Goal: Find specific page/section: Find specific page/section

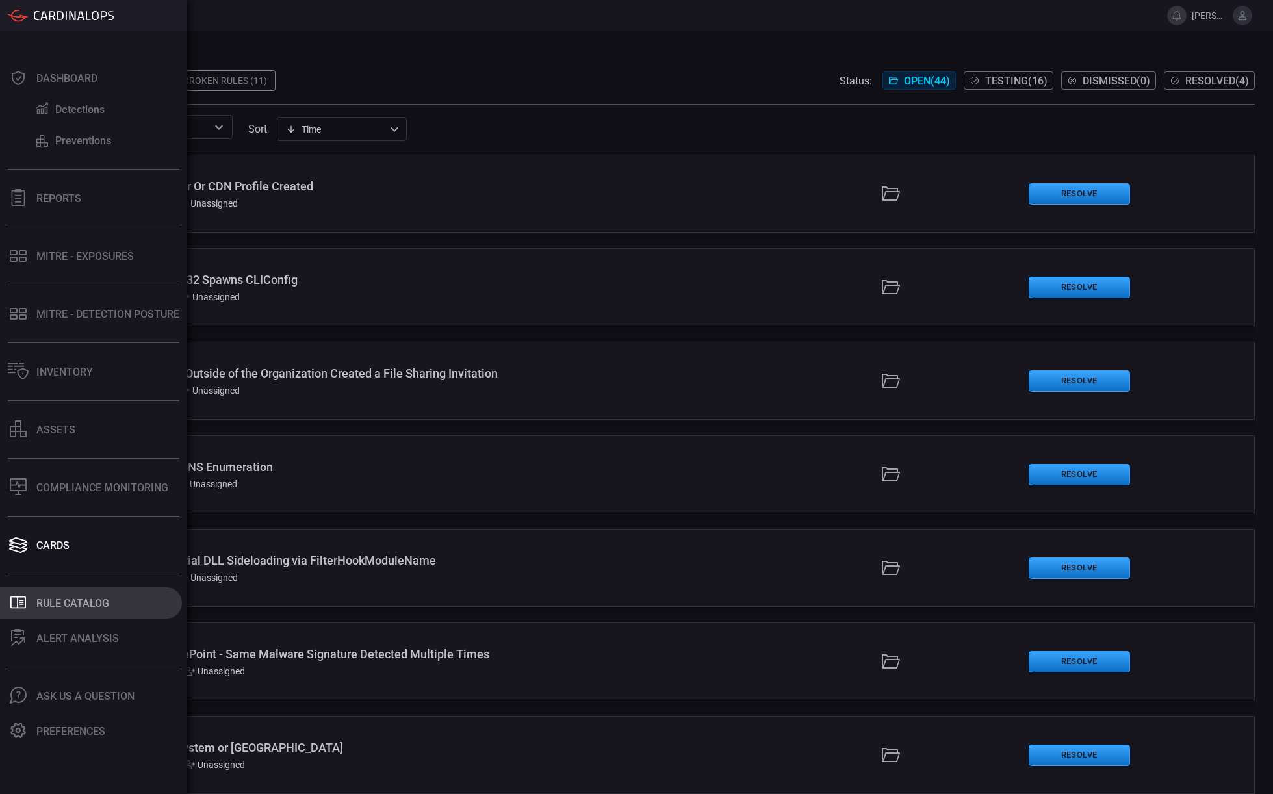
click at [59, 608] on div "Rule Catalog" at bounding box center [72, 603] width 73 height 12
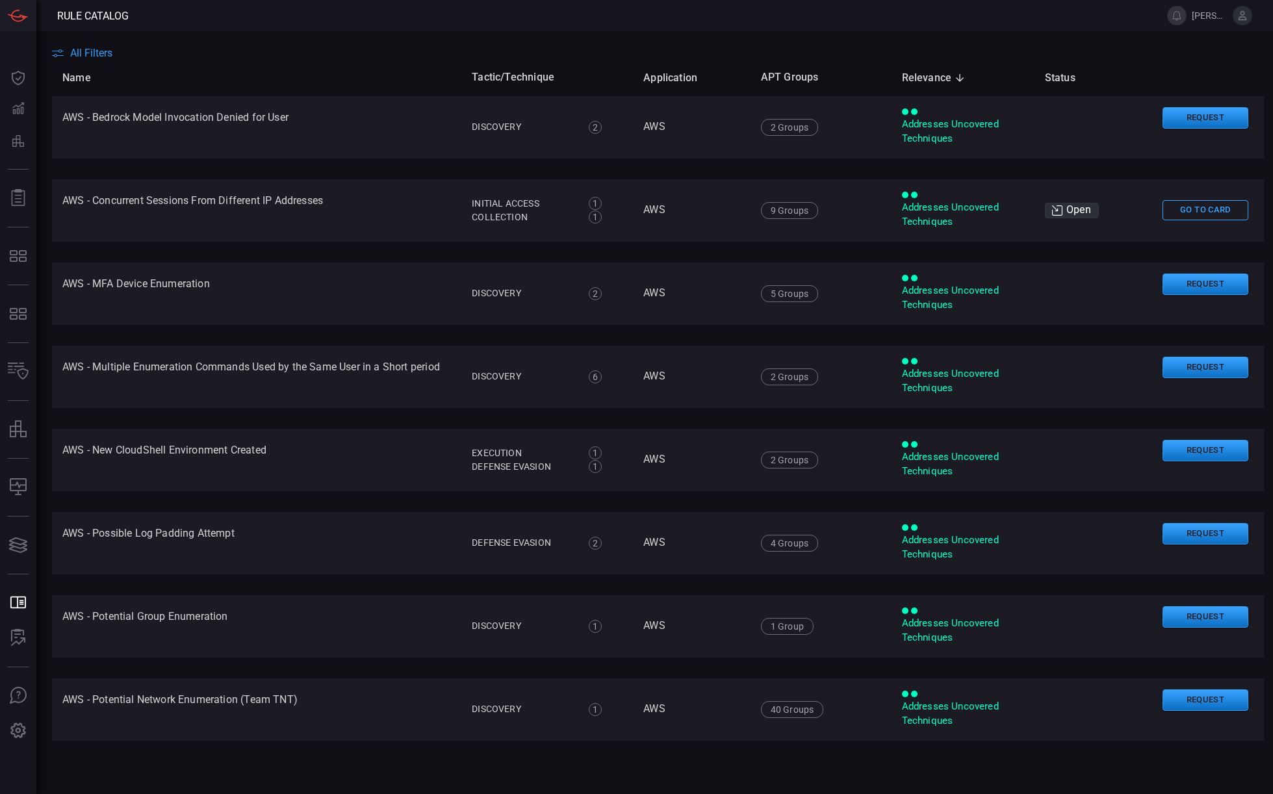
click at [71, 53] on span "All Filters" at bounding box center [91, 53] width 42 height 12
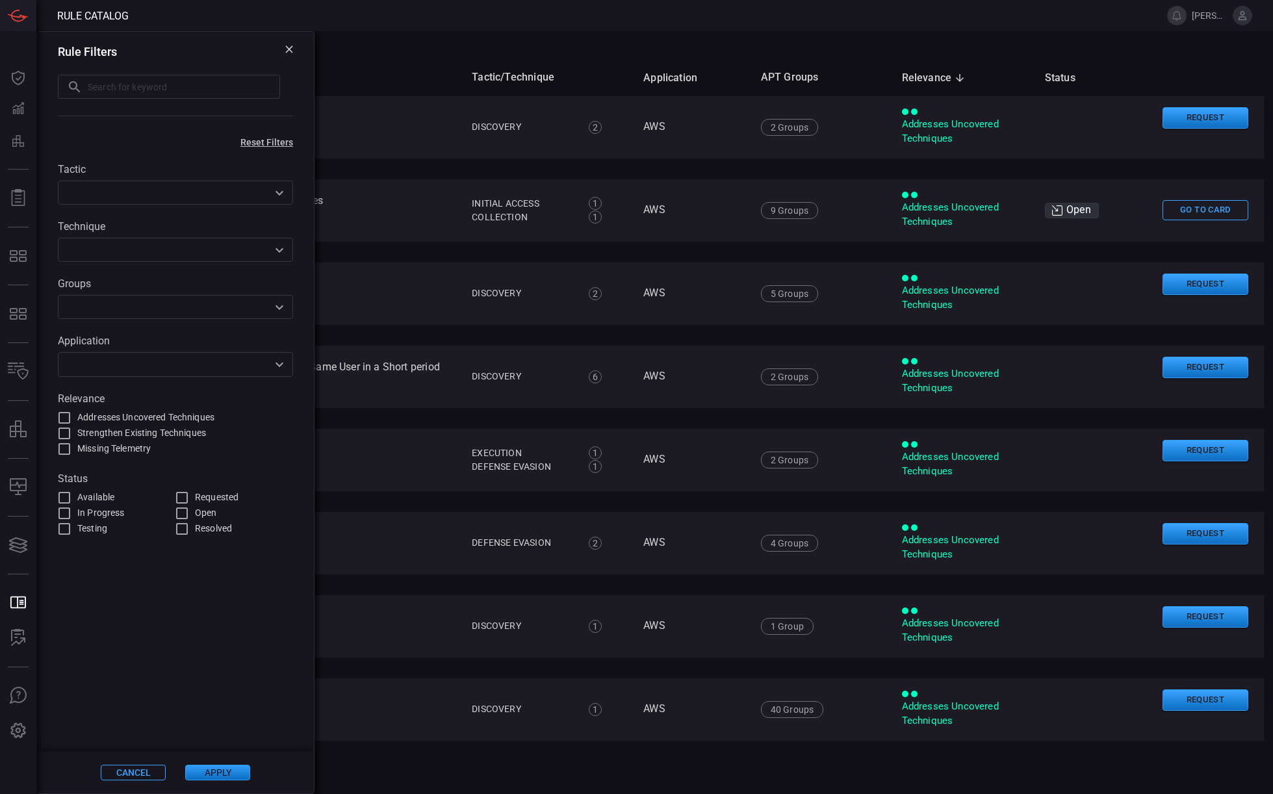
click at [103, 86] on input "text" at bounding box center [184, 87] width 192 height 24
type input "salesforce"
click at [155, 367] on input "text" at bounding box center [165, 364] width 206 height 16
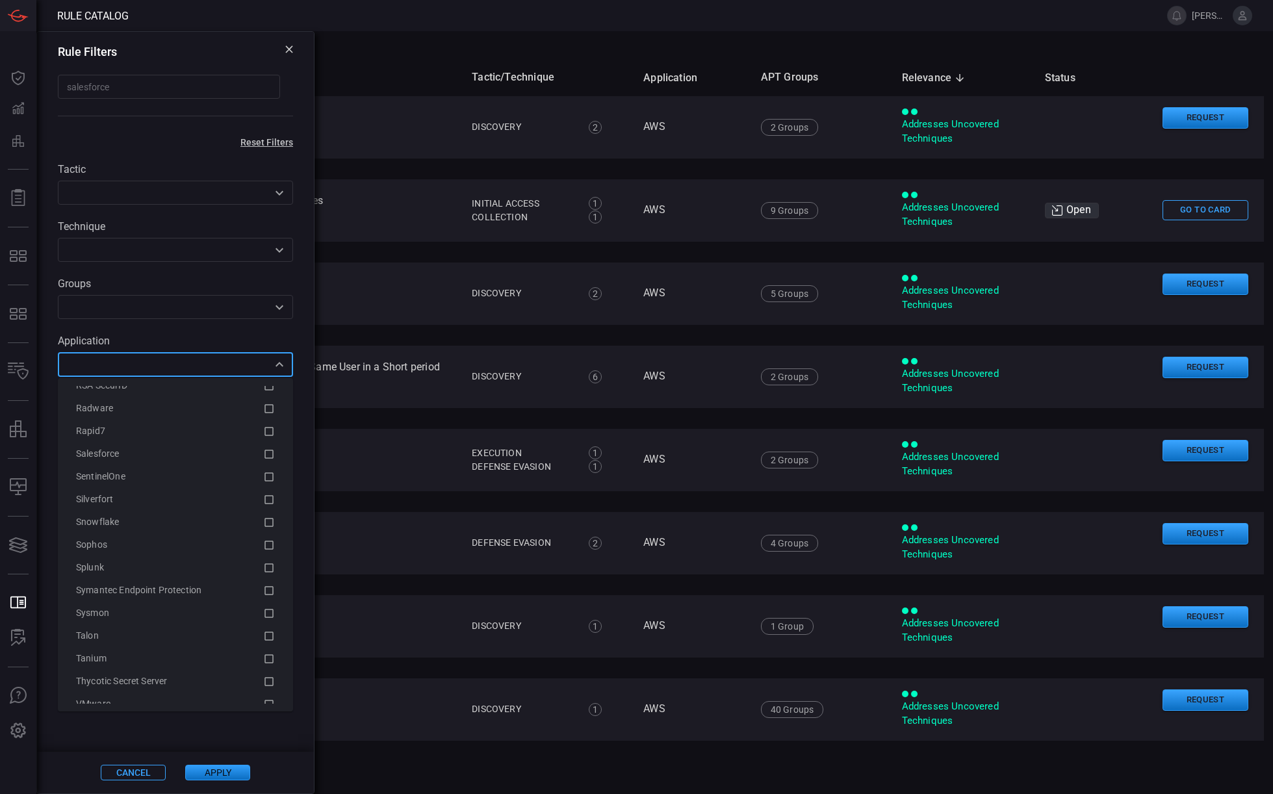
scroll to position [2280, 0]
click at [268, 444] on icon at bounding box center [269, 442] width 12 height 16
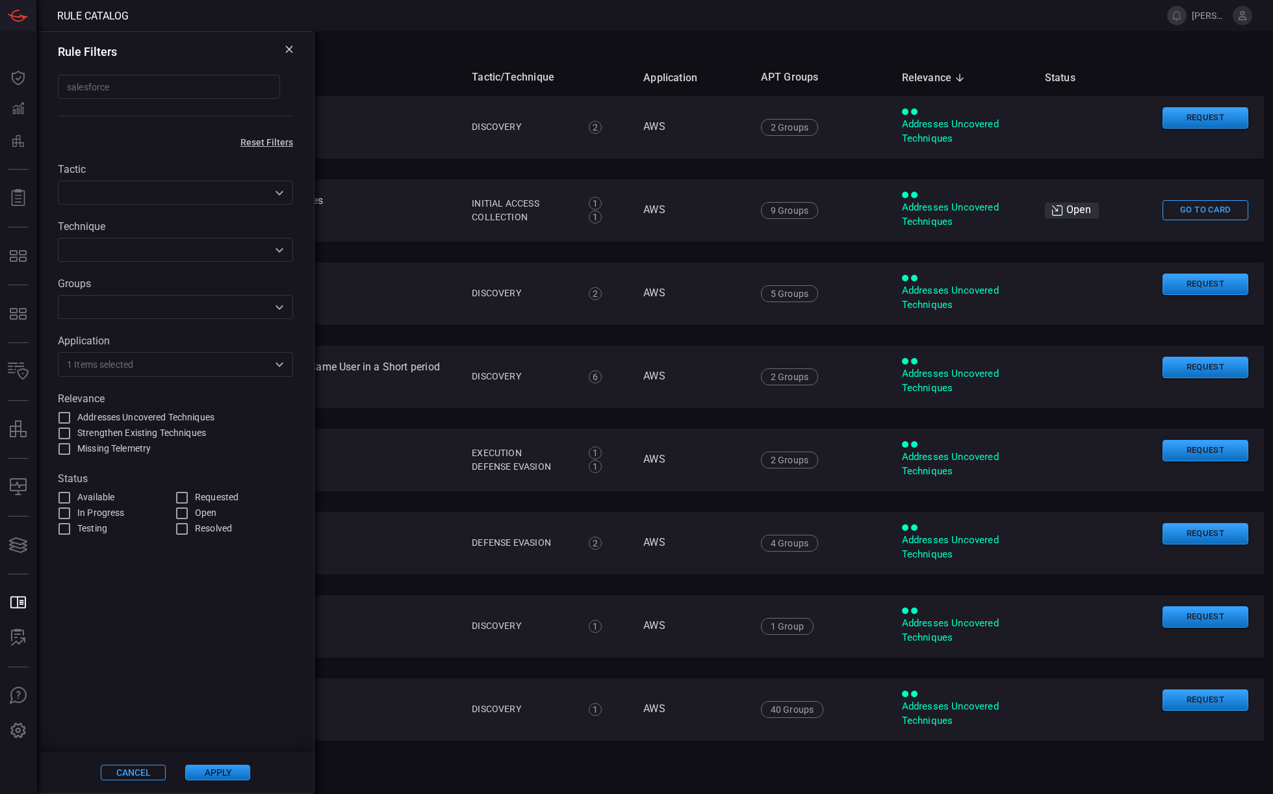
click at [201, 774] on button "Apply" at bounding box center [217, 773] width 65 height 16
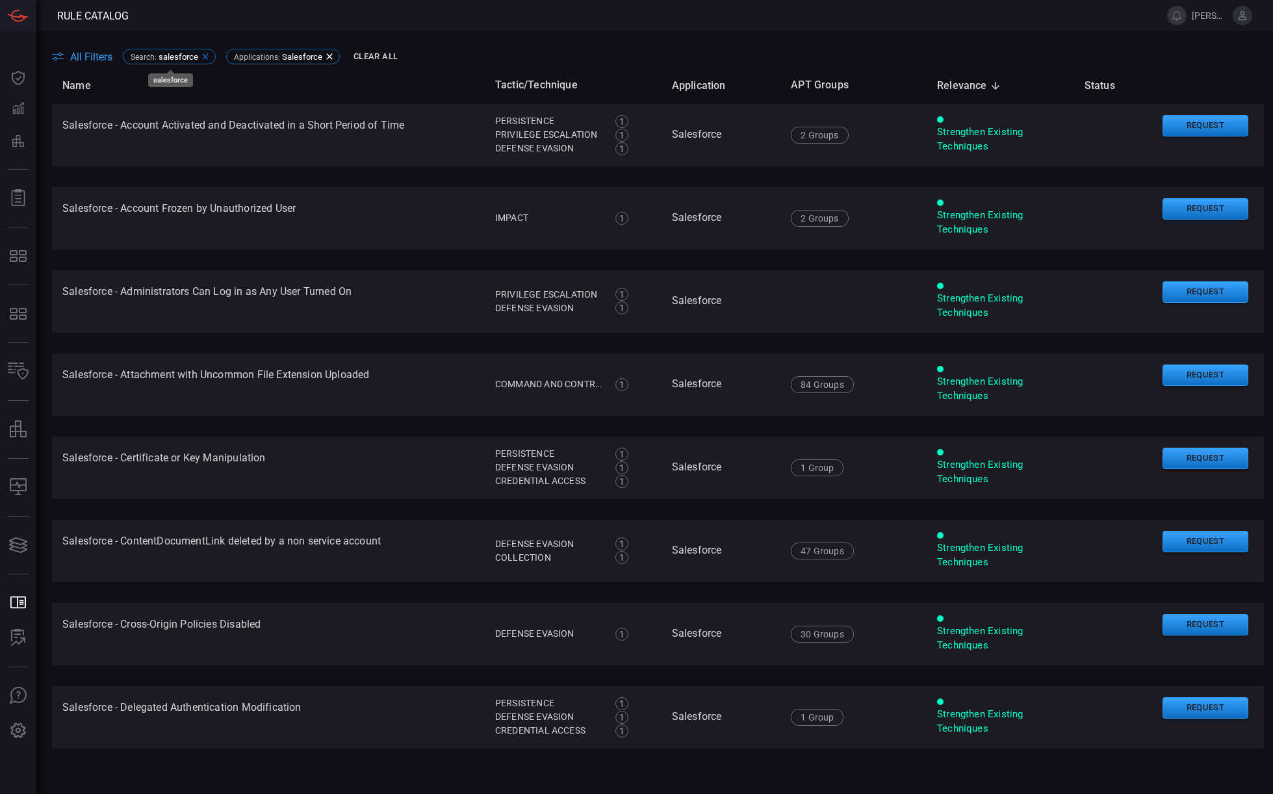
click at [205, 57] on icon at bounding box center [205, 57] width 6 height 6
click at [96, 59] on span "All Filters" at bounding box center [91, 57] width 42 height 12
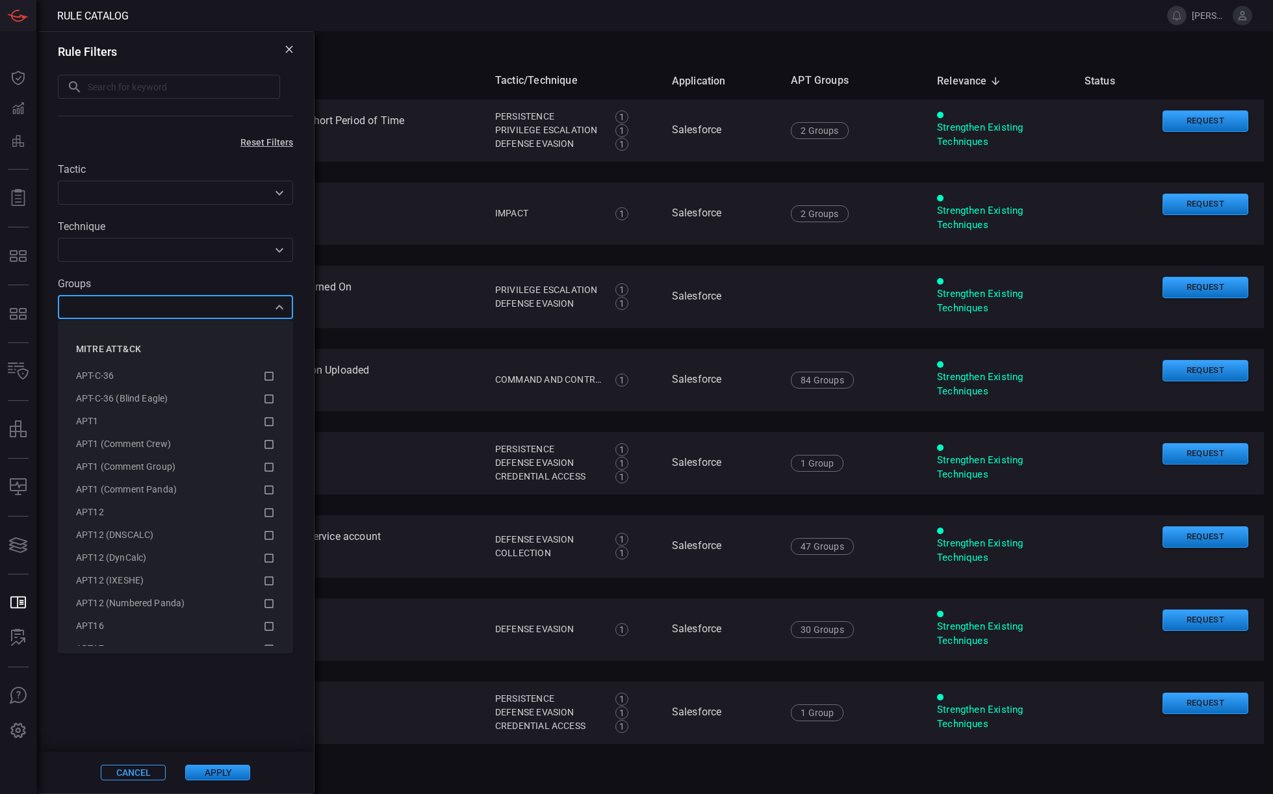
click at [93, 301] on input "text" at bounding box center [165, 307] width 206 height 16
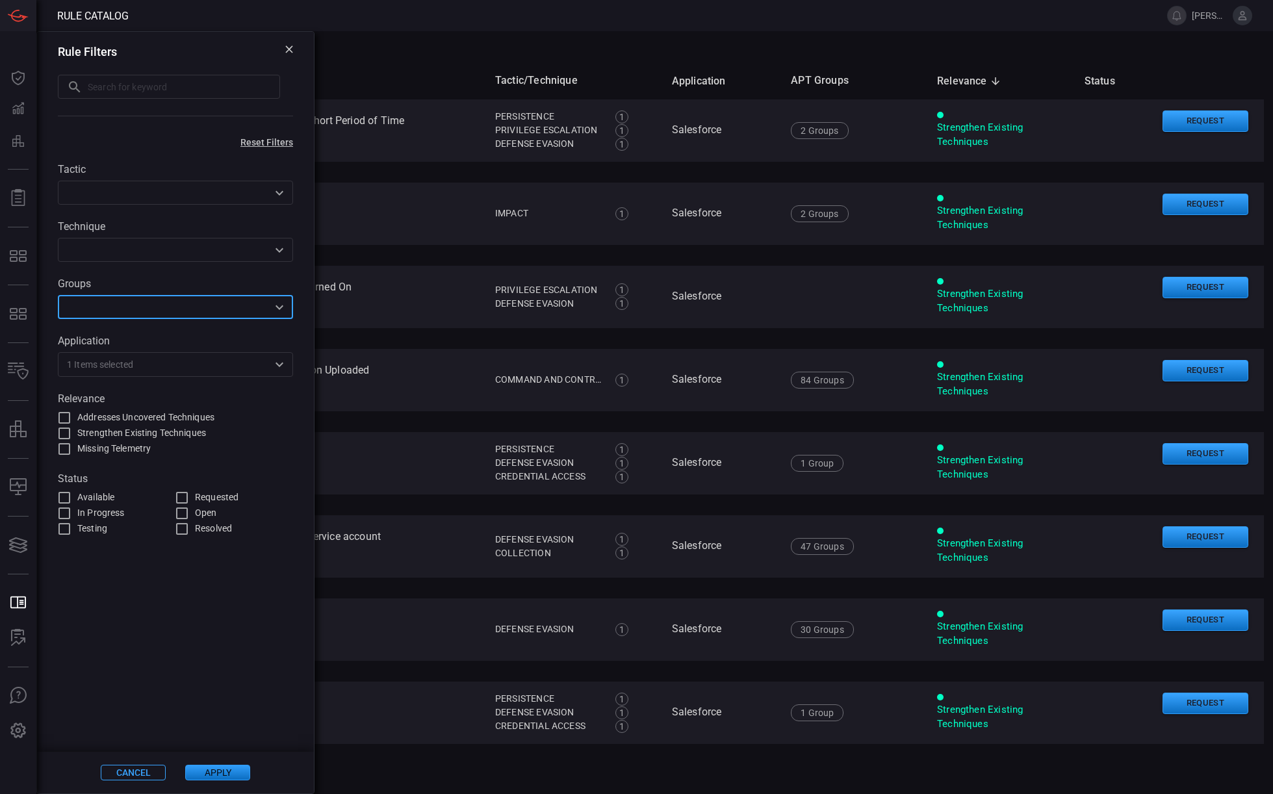
click at [96, 306] on input "text" at bounding box center [165, 307] width 206 height 16
type input "shiny"
